Goal: Transaction & Acquisition: Book appointment/travel/reservation

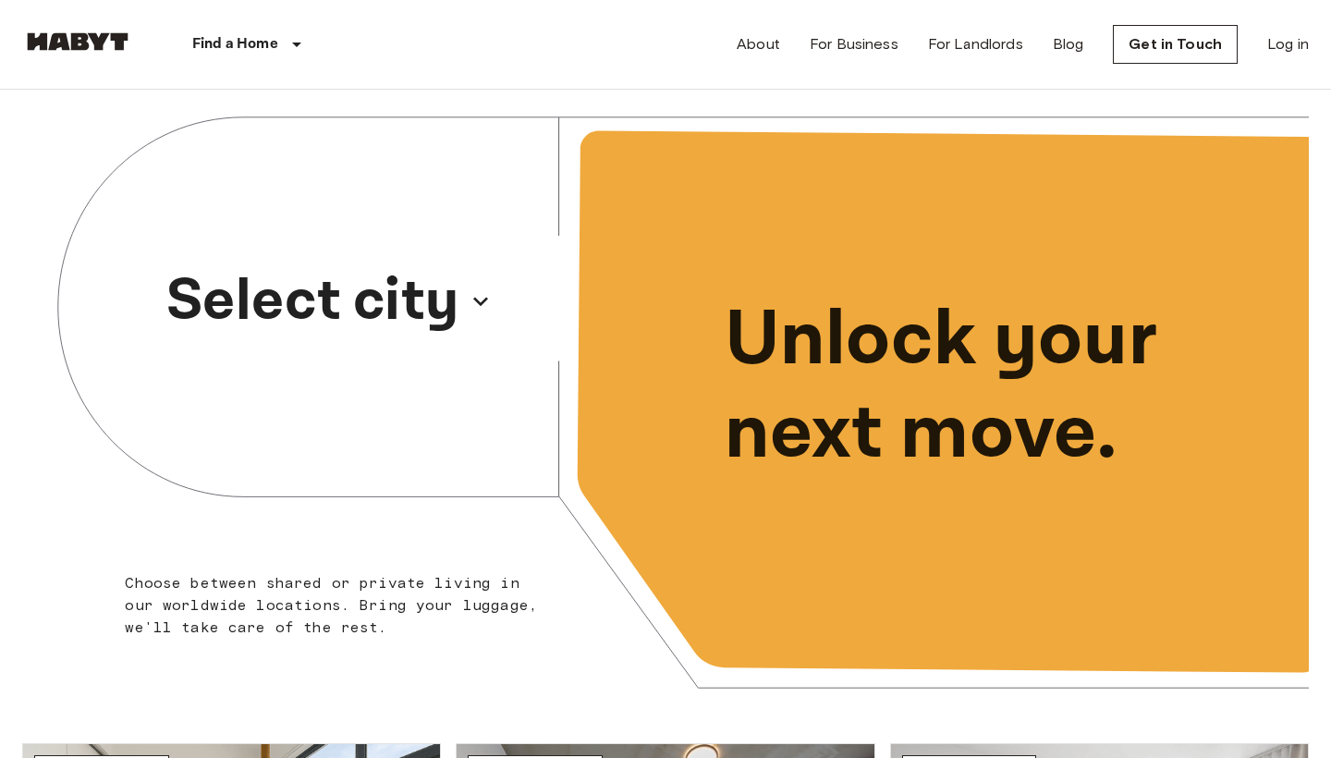
click at [264, 322] on p "Select city" at bounding box center [312, 301] width 293 height 89
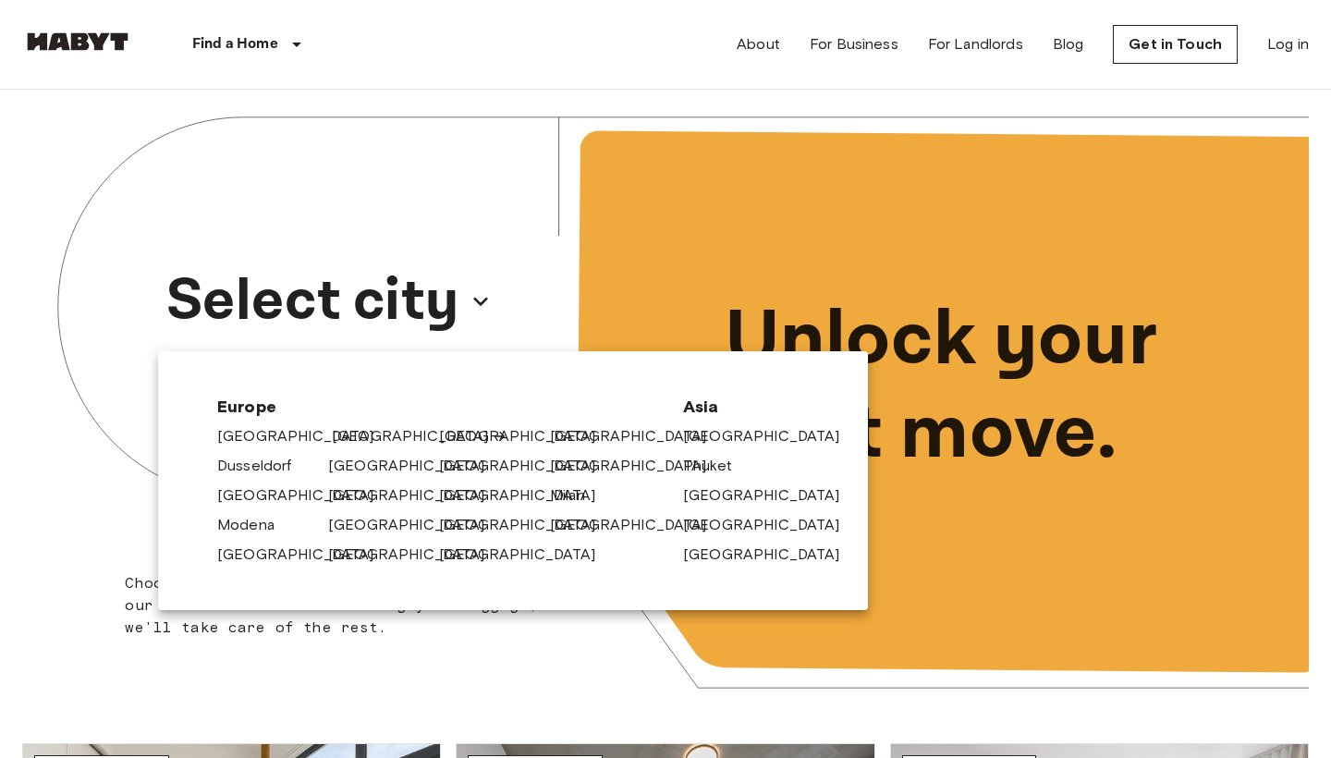
click at [341, 442] on link "[GEOGRAPHIC_DATA]" at bounding box center [420, 436] width 176 height 22
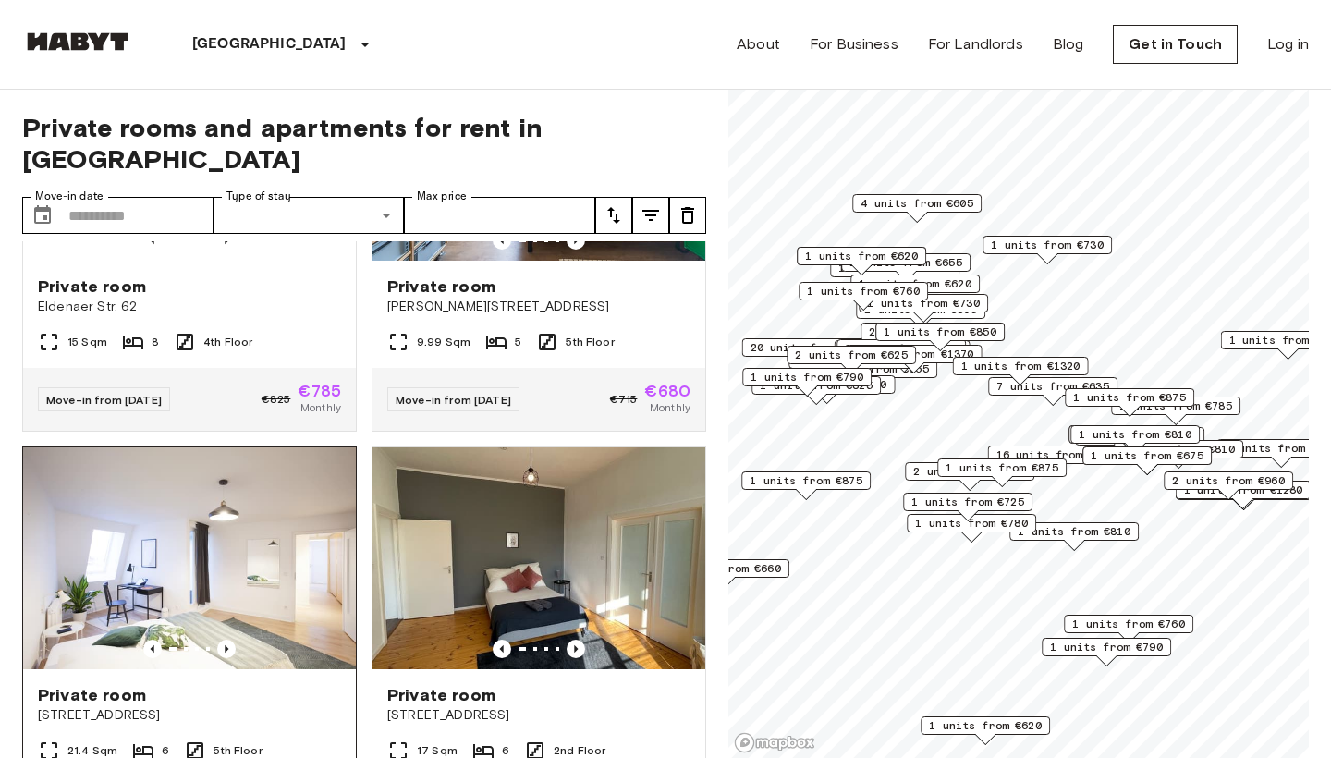
scroll to position [645, 0]
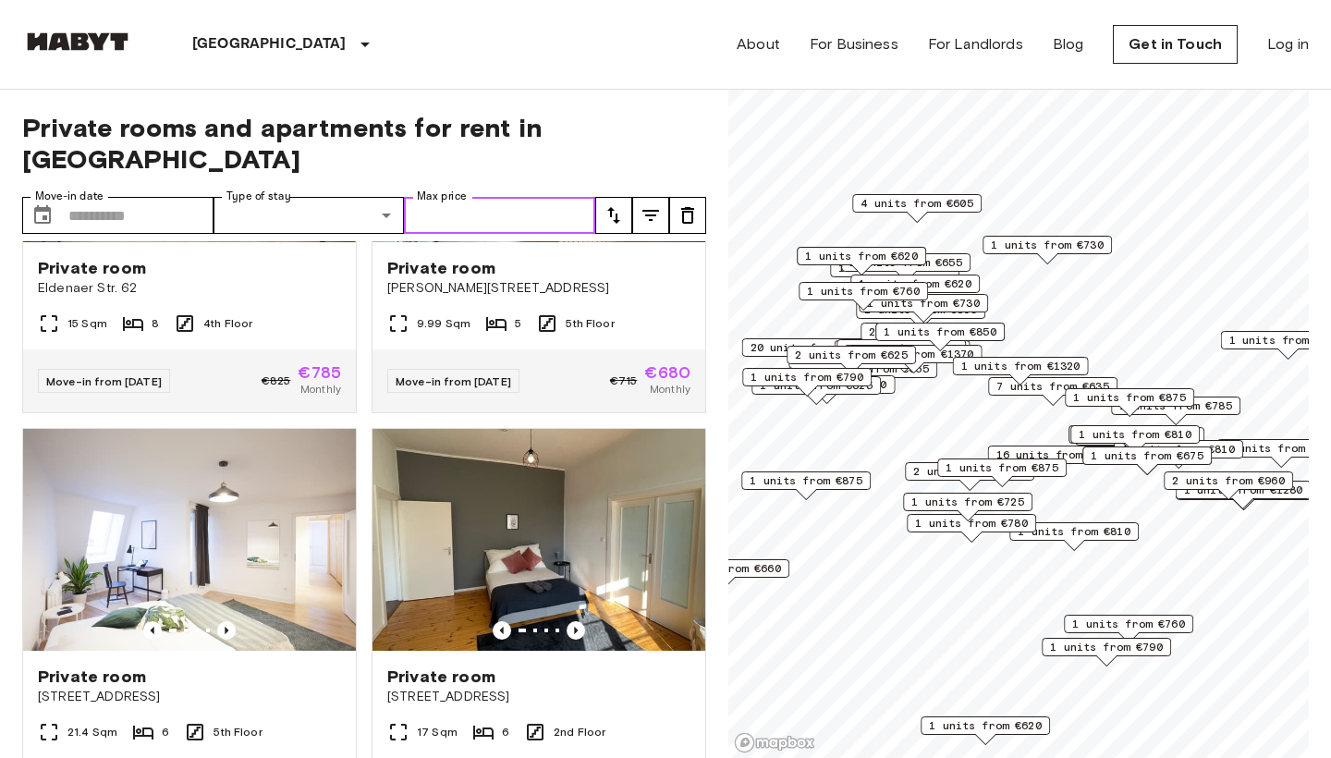
click at [509, 197] on input "Max price" at bounding box center [499, 215] width 191 height 37
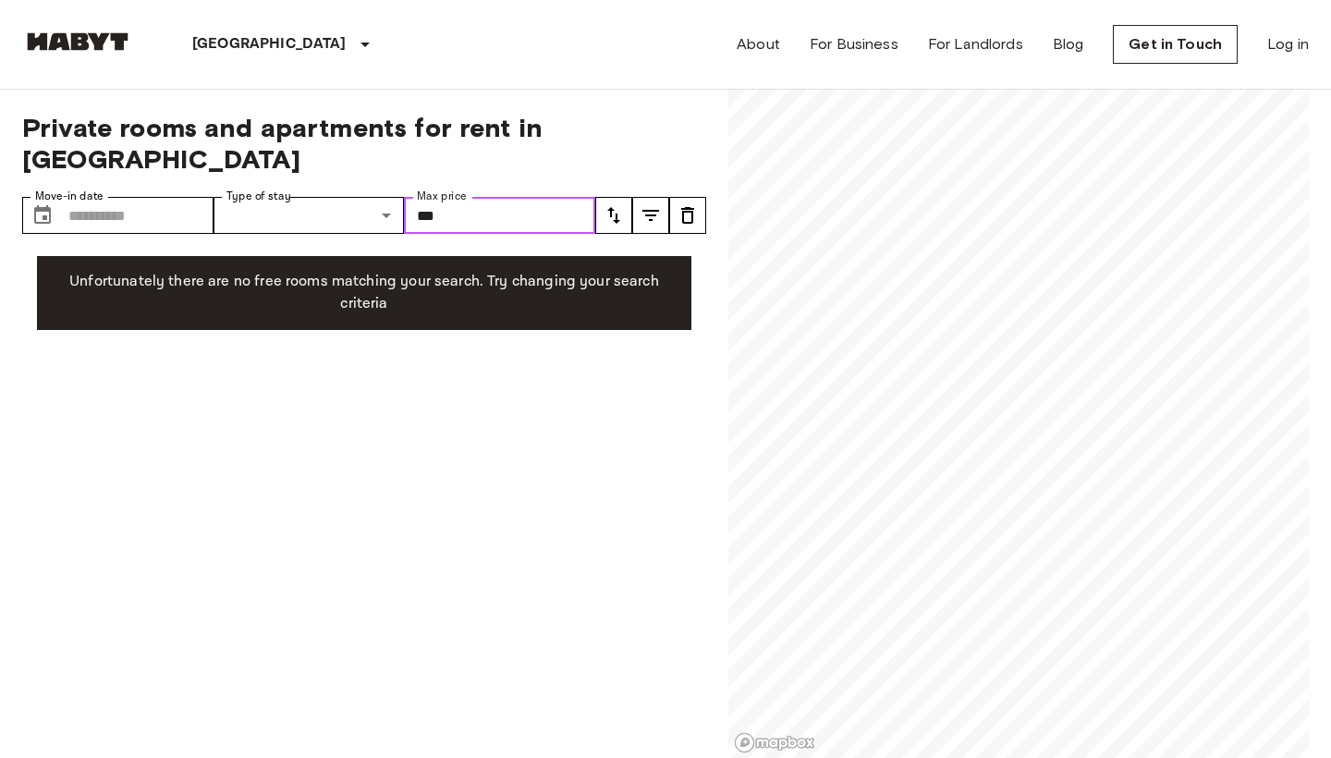
type input "***"
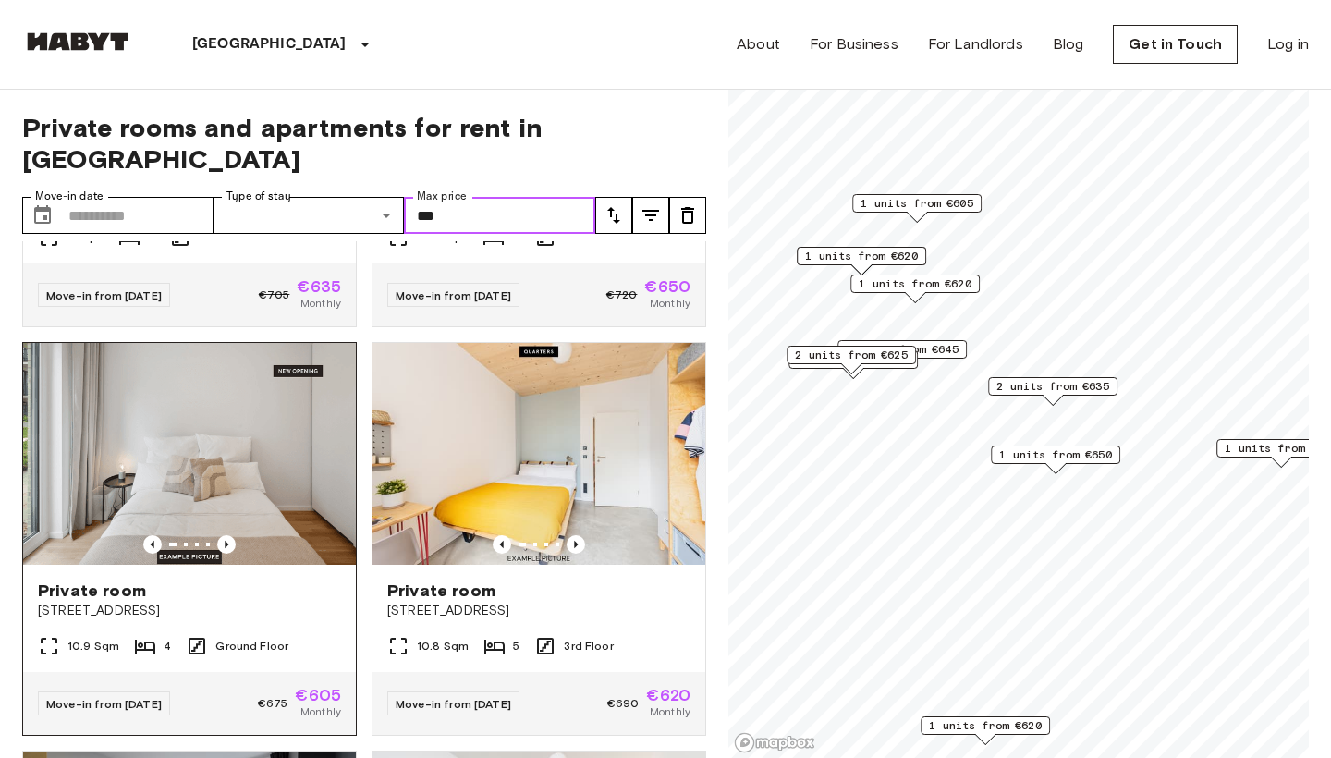
scroll to position [1521, 0]
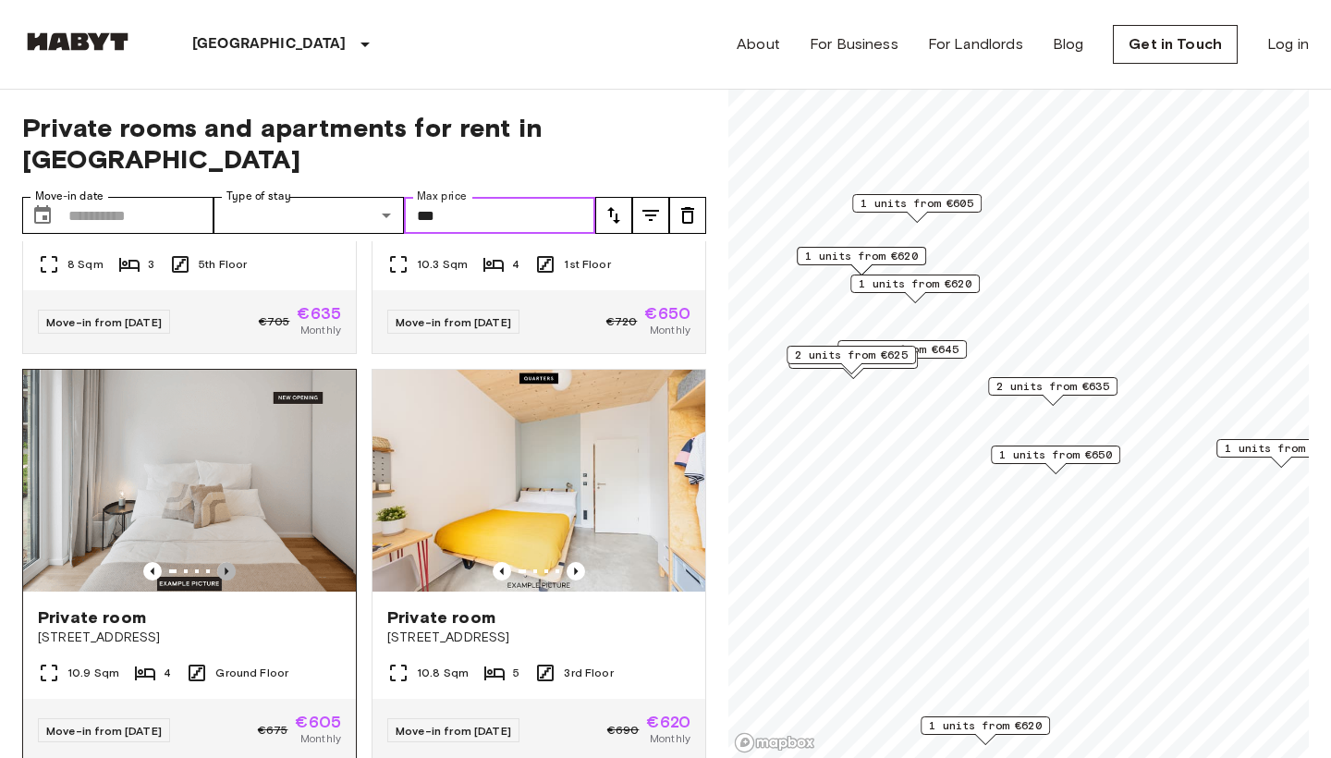
click at [230, 562] on icon "Previous image" at bounding box center [226, 571] width 18 height 18
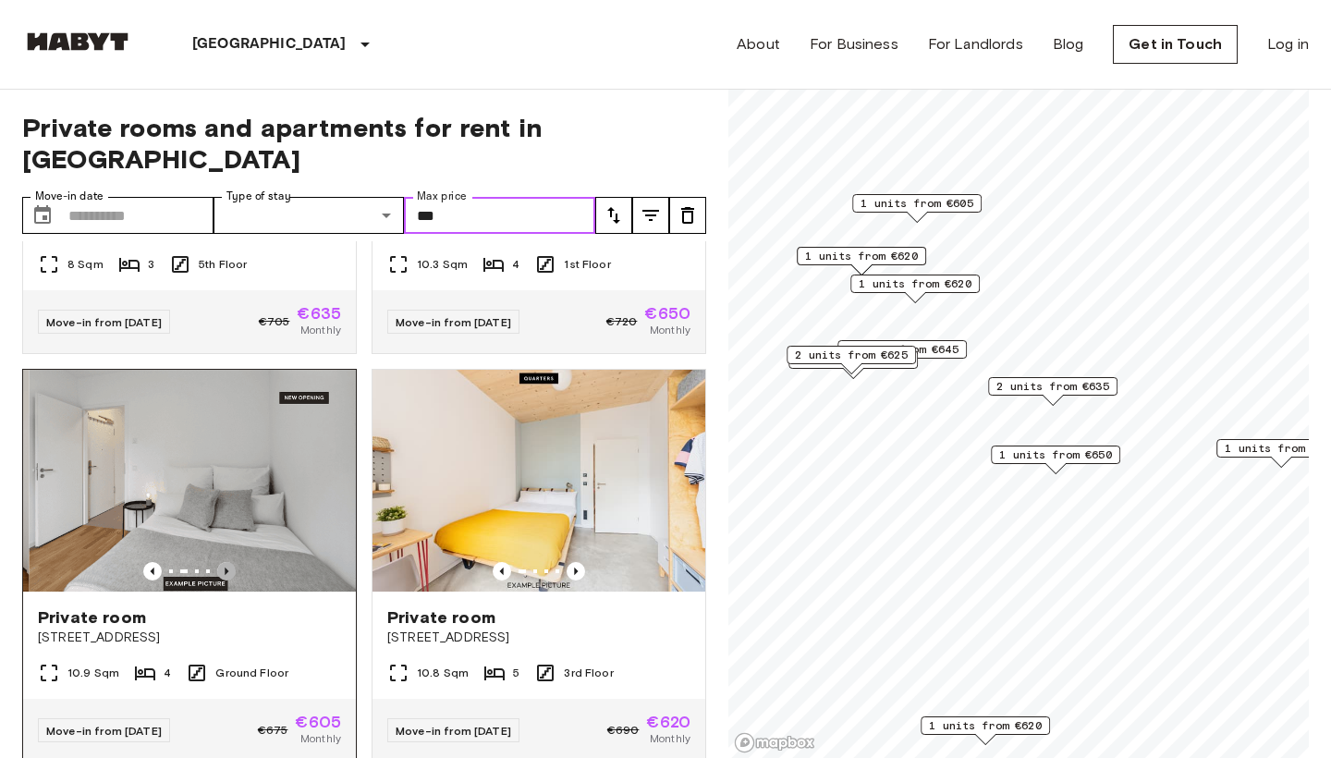
click at [230, 562] on icon "Previous image" at bounding box center [226, 571] width 18 height 18
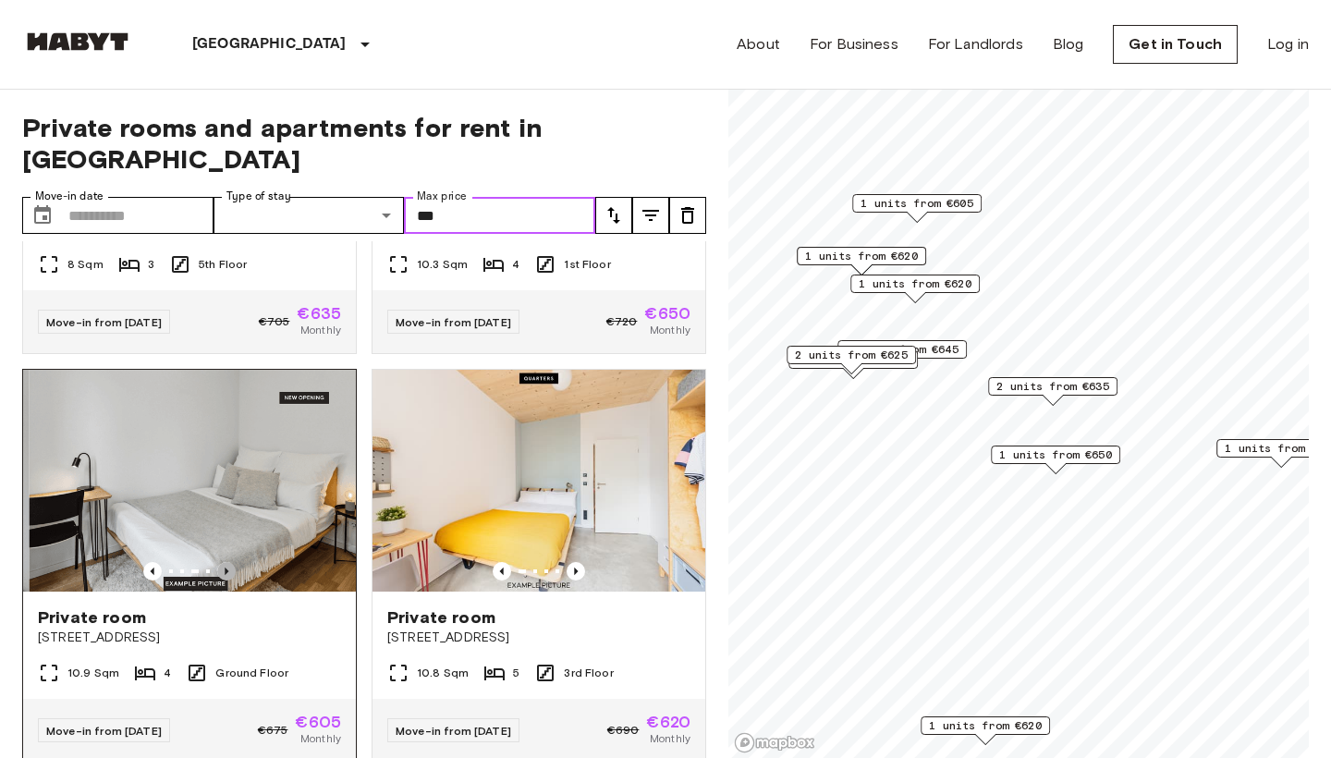
click at [230, 562] on icon "Previous image" at bounding box center [226, 571] width 18 height 18
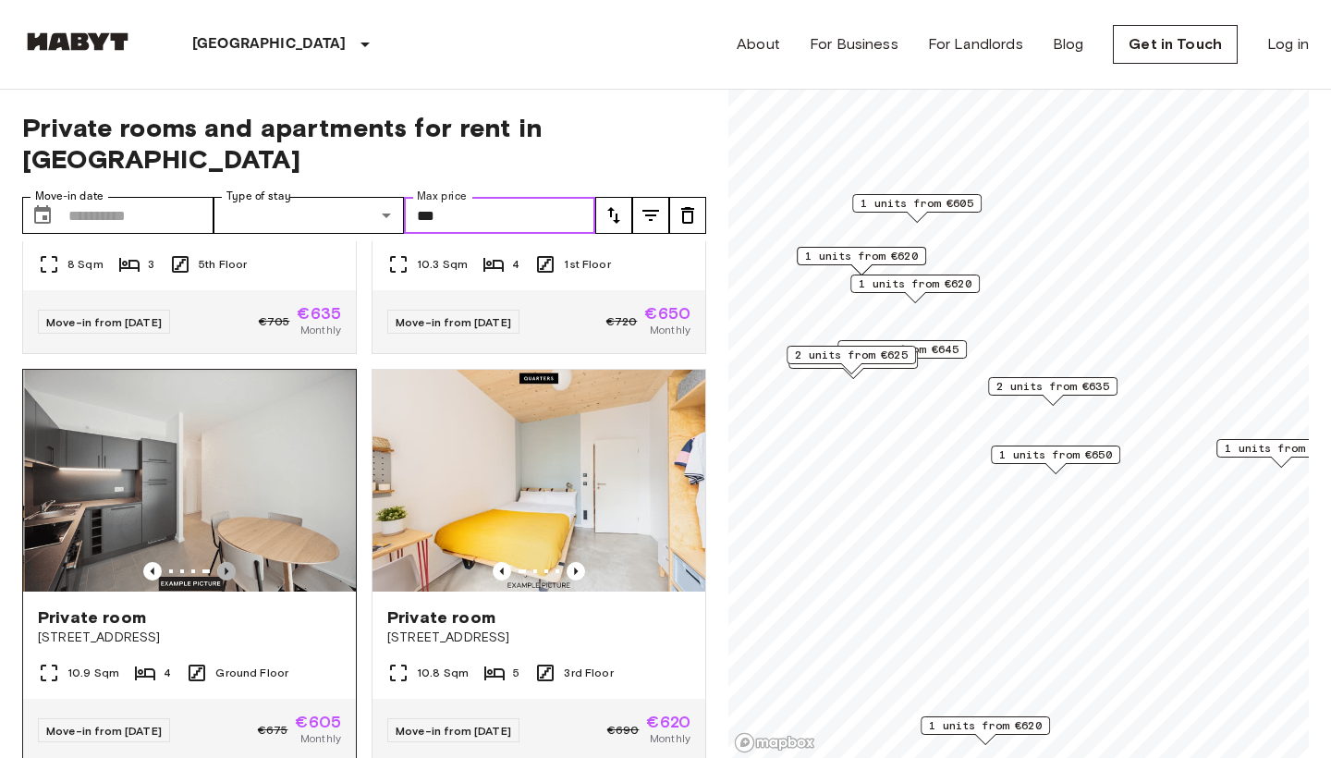
click at [230, 562] on icon "Previous image" at bounding box center [226, 571] width 18 height 18
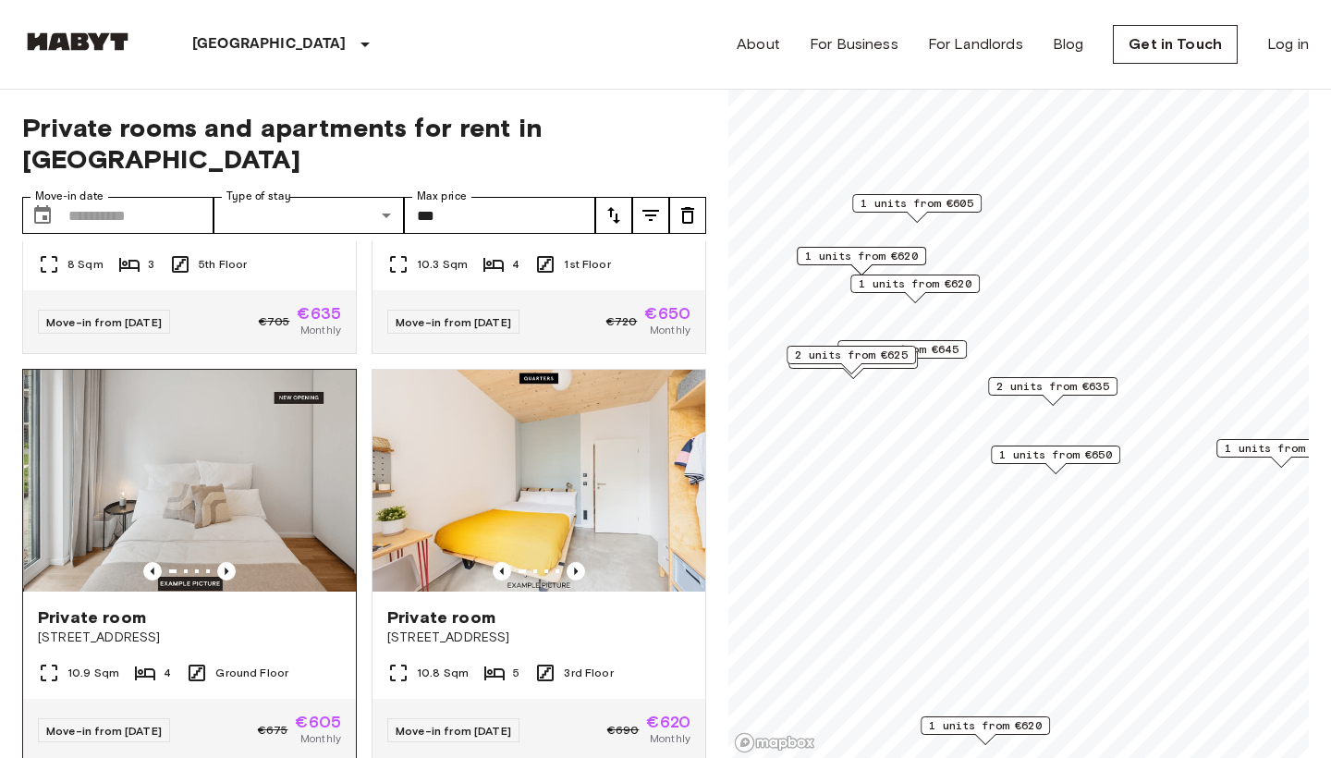
click at [103, 606] on span "Private room" at bounding box center [92, 617] width 108 height 22
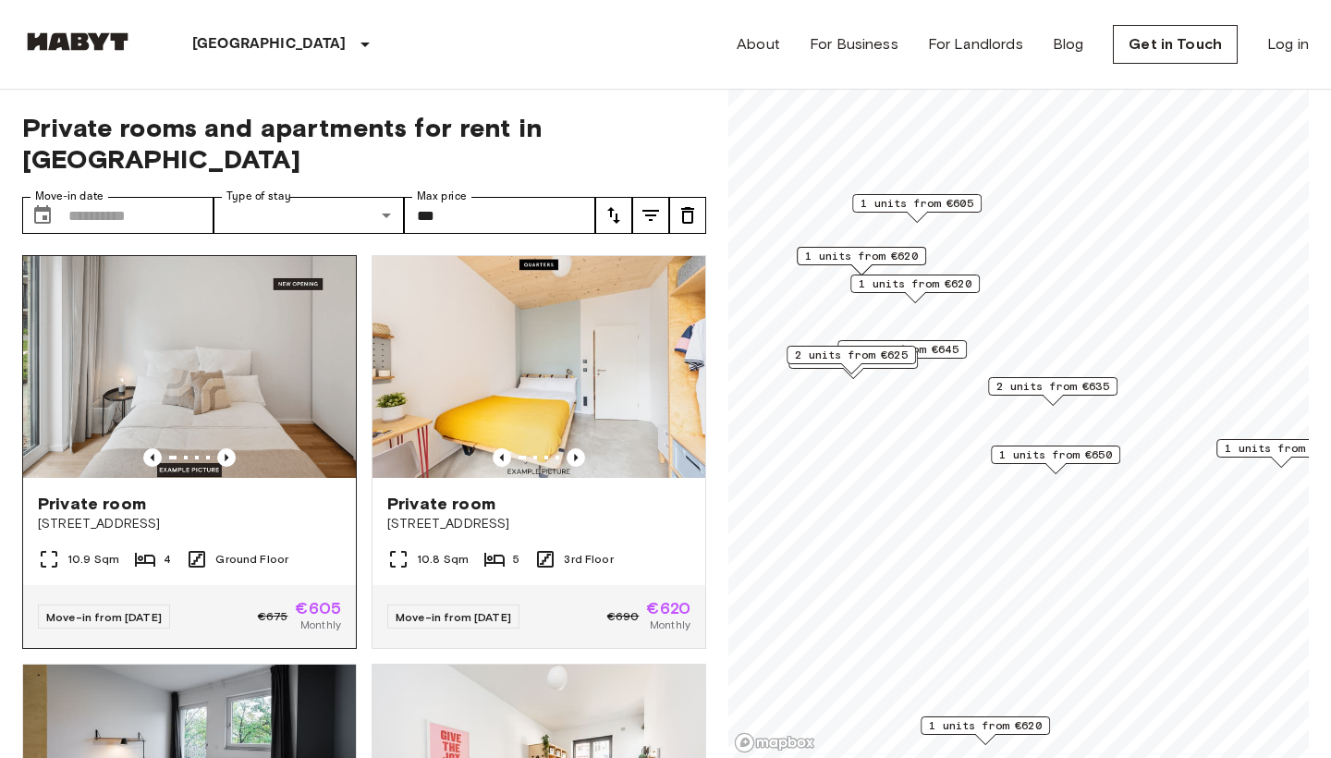
scroll to position [1587, 0]
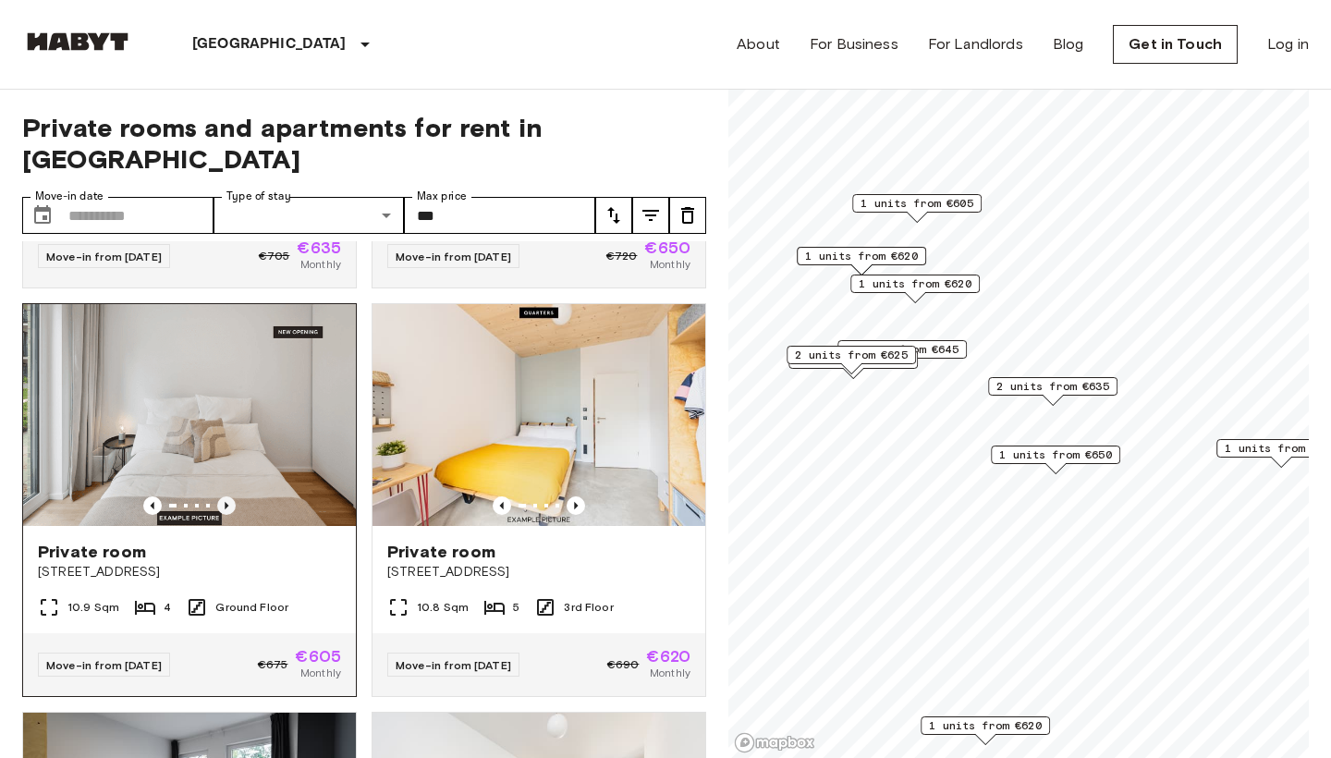
click at [222, 496] on icon "Previous image" at bounding box center [226, 505] width 18 height 18
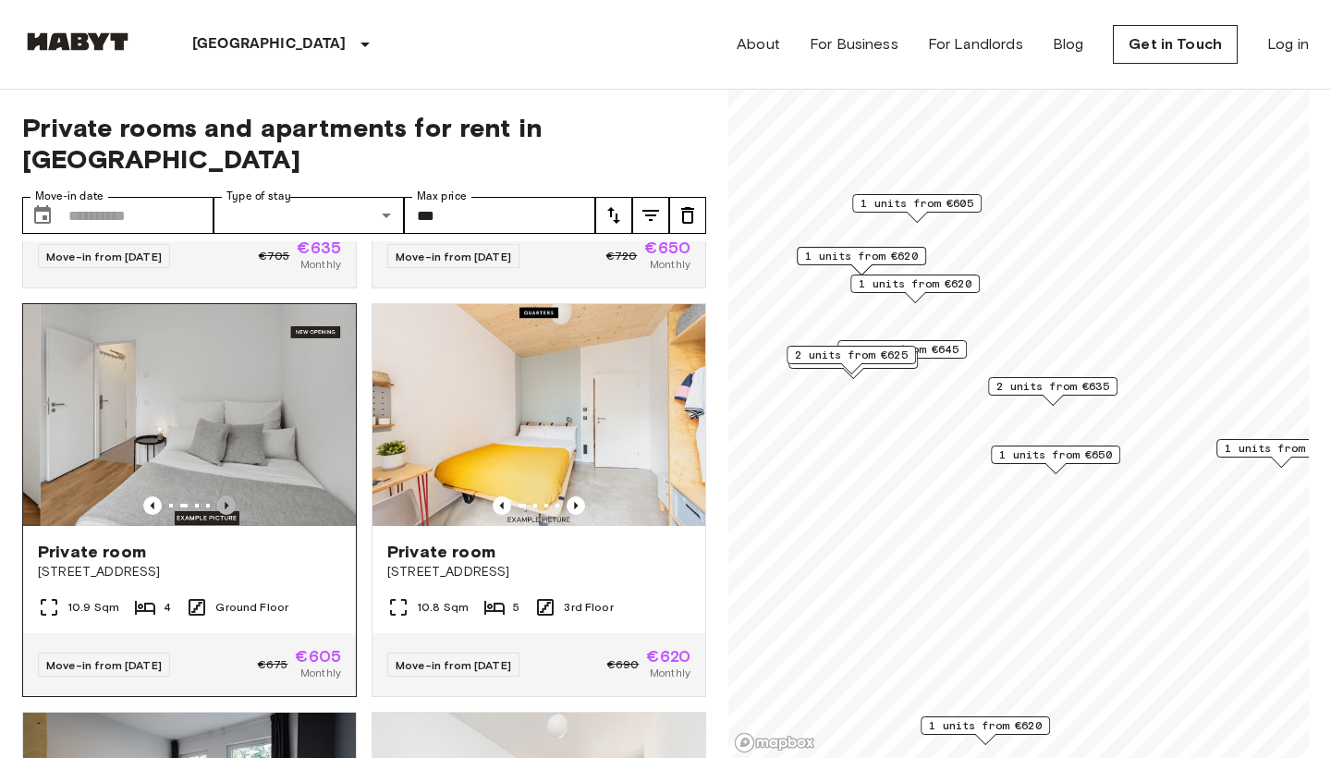
click at [222, 496] on icon "Previous image" at bounding box center [226, 505] width 18 height 18
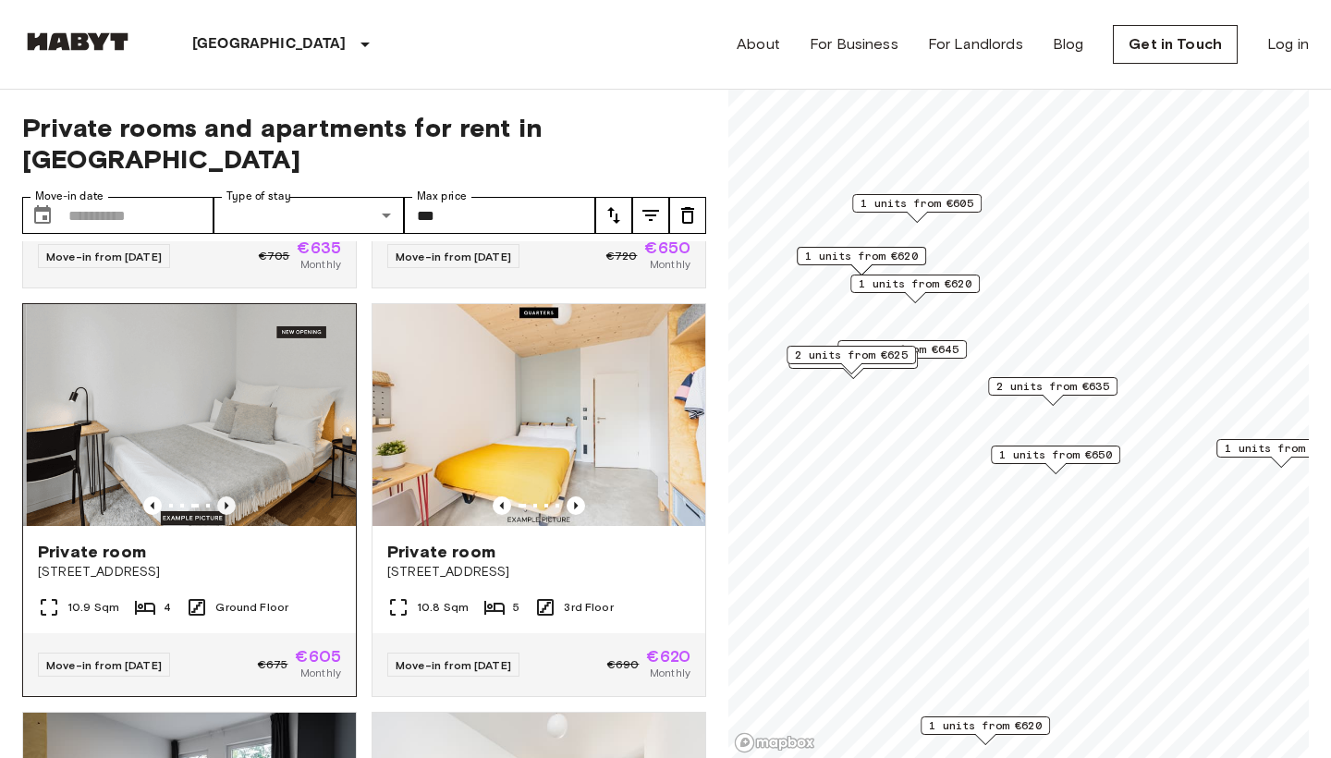
click at [222, 496] on icon "Previous image" at bounding box center [226, 505] width 18 height 18
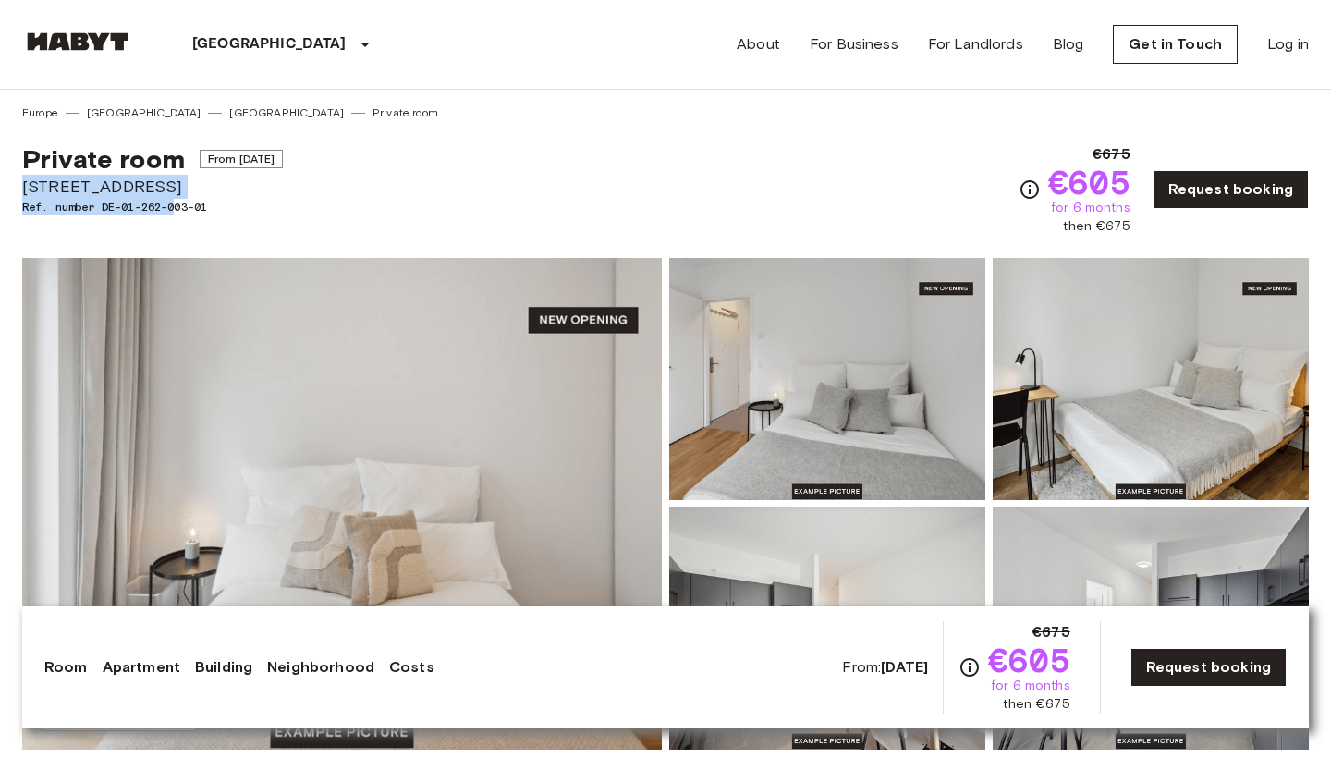
drag, startPoint x: 180, startPoint y: 199, endPoint x: 27, endPoint y: 191, distance: 153.6
click at [27, 191] on div "Private room From [DATE] [STREET_ADDRESS]. number DE-01-262-003-01" at bounding box center [152, 189] width 261 height 92
click at [171, 189] on span "[STREET_ADDRESS]" at bounding box center [152, 187] width 261 height 24
drag, startPoint x: 165, startPoint y: 189, endPoint x: 20, endPoint y: 184, distance: 144.2
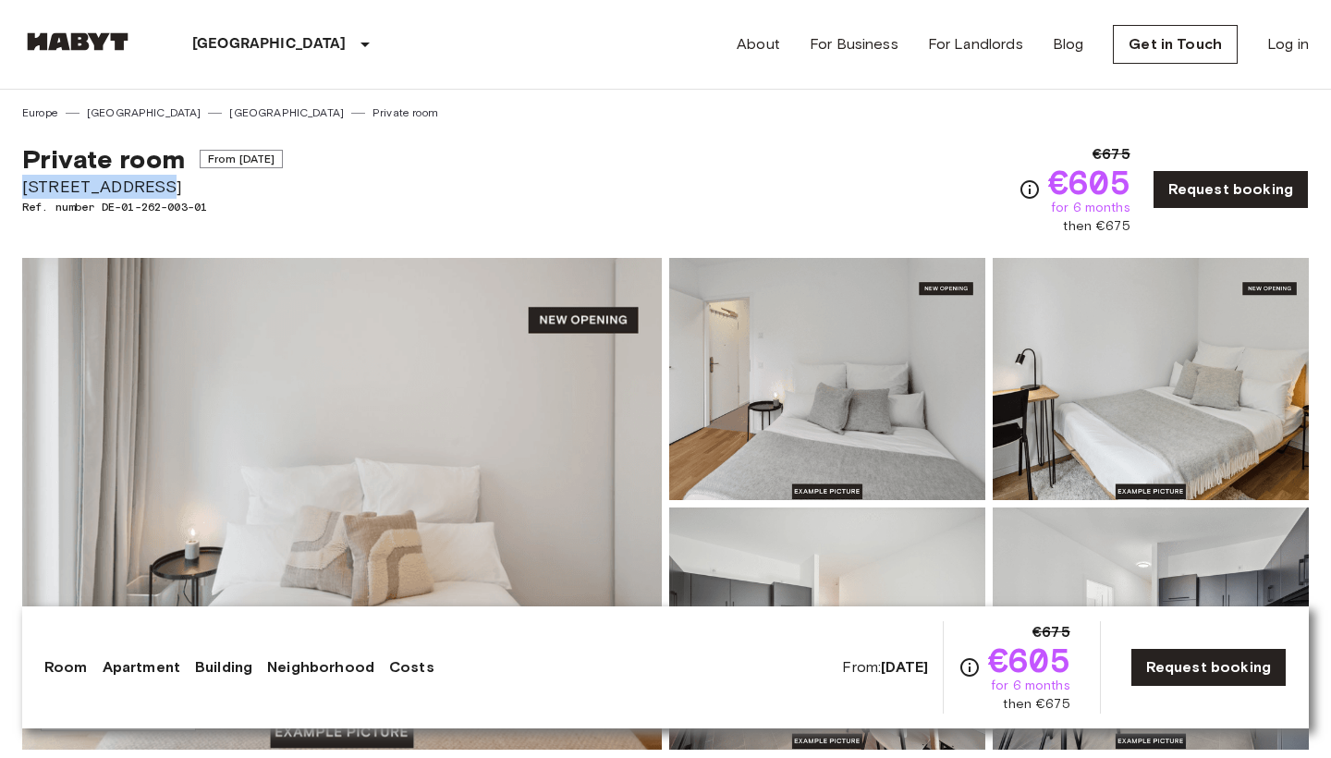
copy span "[STREET_ADDRESS]"
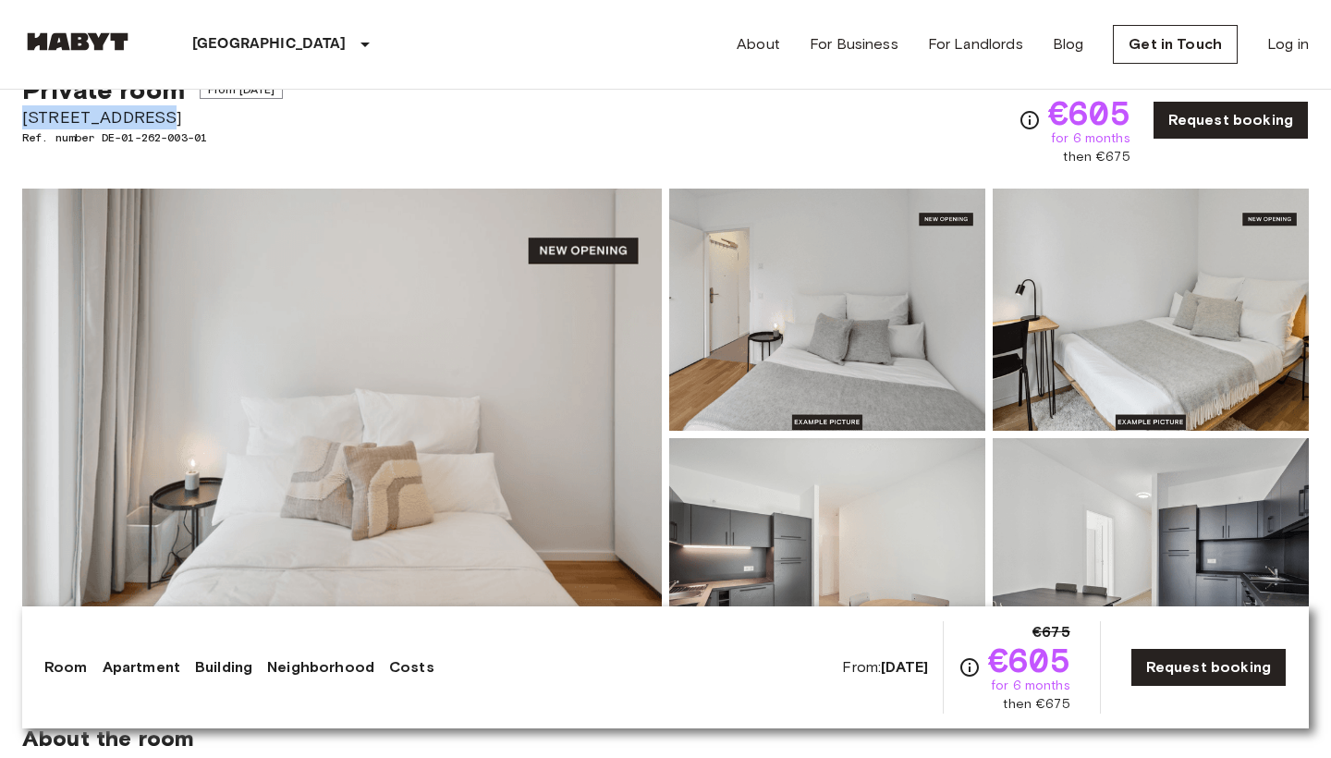
scroll to position [61, 0]
